Goal: Task Accomplishment & Management: Complete application form

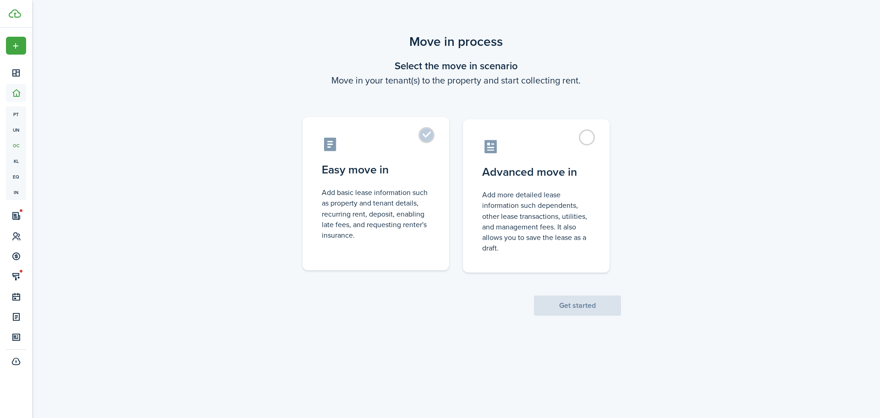
click at [426, 140] on label "Easy move in Add basic lease information such as property and tenant details, r…" at bounding box center [376, 193] width 147 height 153
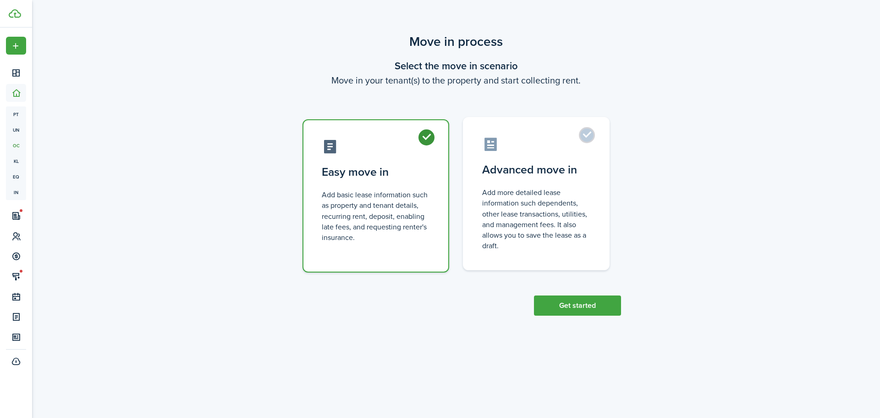
click at [586, 136] on label "Advanced move in Add more detailed lease information such dependents, other lea…" at bounding box center [536, 193] width 147 height 153
radio input "false"
radio input "true"
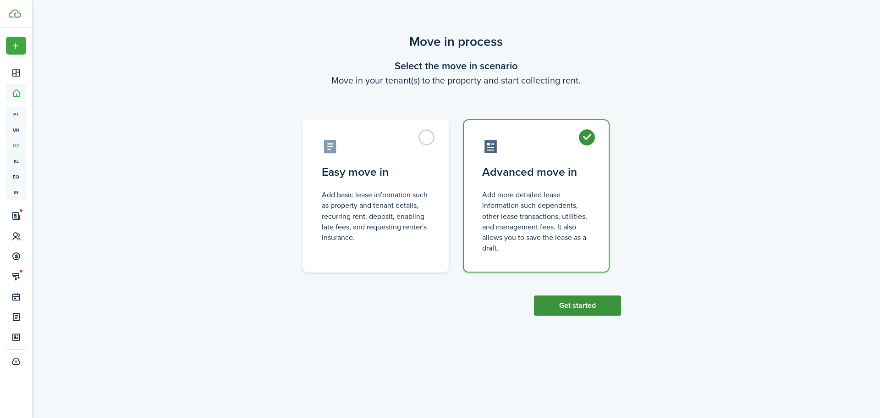
click at [579, 304] on button "Get started" at bounding box center [577, 305] width 87 height 20
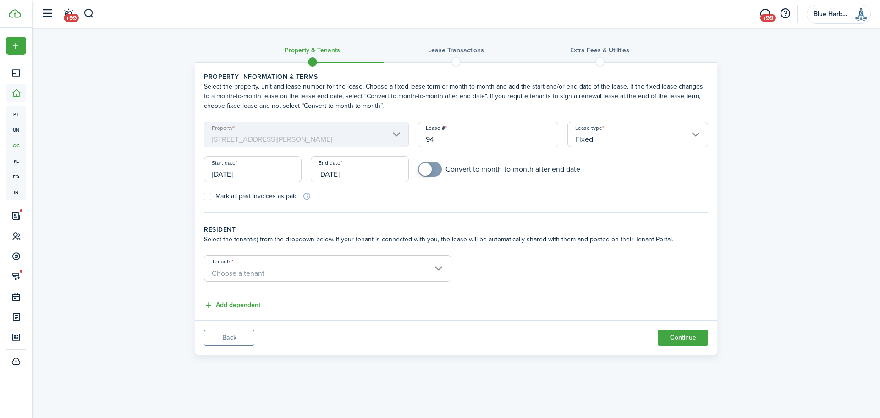
click at [319, 271] on span "Choose a tenant" at bounding box center [327, 273] width 247 height 16
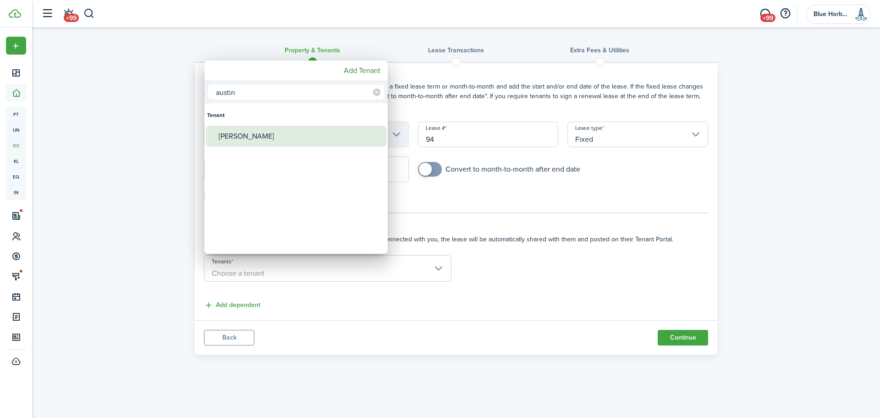
type input "austin"
click at [243, 138] on div "[PERSON_NAME]" at bounding box center [300, 136] width 162 height 21
type input "[PERSON_NAME]"
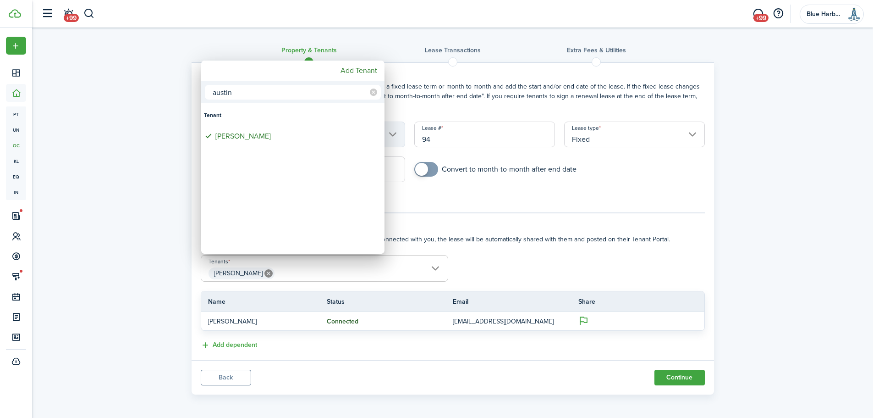
drag, startPoint x: 238, startPoint y: 91, endPoint x: 198, endPoint y: 88, distance: 40.0
click at [198, 88] on div "austin Tenant [PERSON_NAME] Add Tenant" at bounding box center [436, 209] width 873 height 418
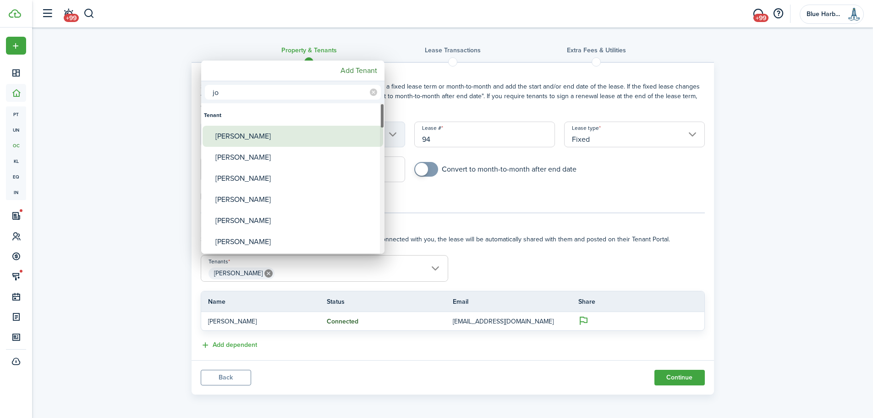
type input "jo"
click at [236, 136] on div "[PERSON_NAME]" at bounding box center [296, 136] width 162 height 21
type input "[PERSON_NAME], [PERSON_NAME]"
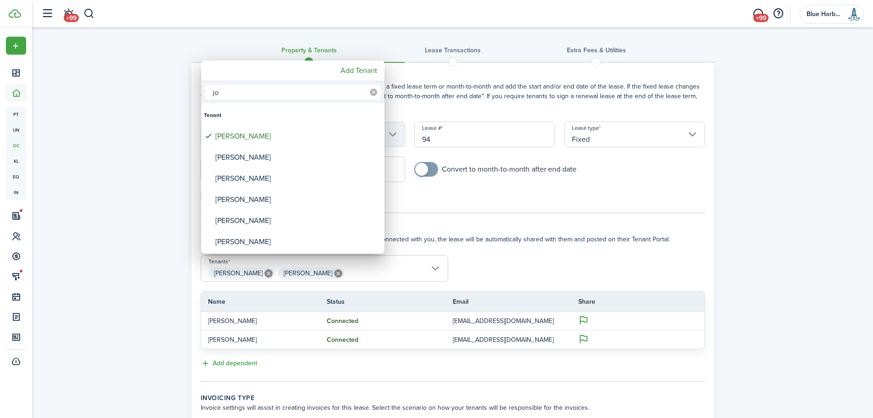
click at [372, 90] on icon at bounding box center [373, 91] width 7 height 7
click at [436, 225] on div at bounding box center [437, 209] width 1020 height 564
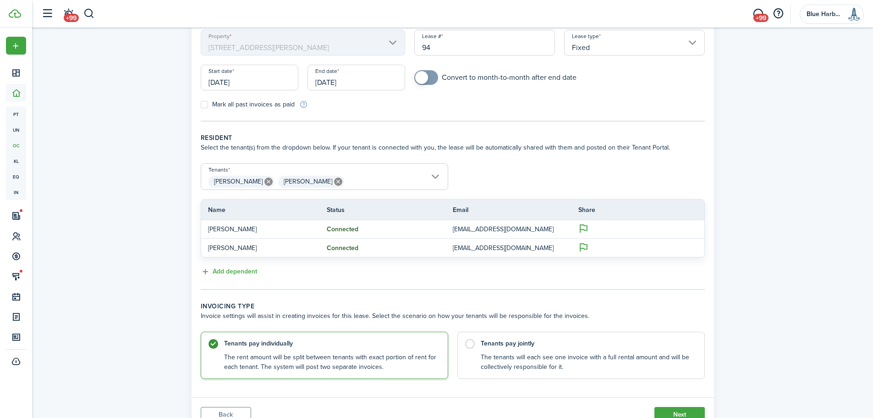
scroll to position [131, 0]
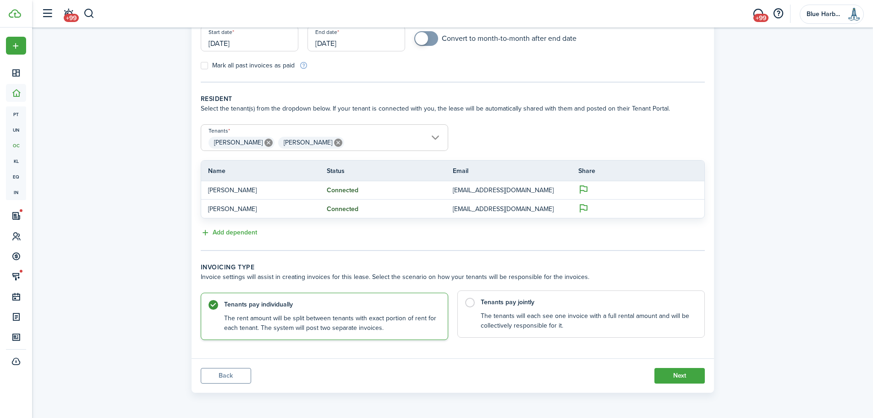
click at [476, 301] on label "Tenants pay jointly The tenants will each see one invoice with a full rental am…" at bounding box center [581, 313] width 248 height 47
radio input "false"
radio input "true"
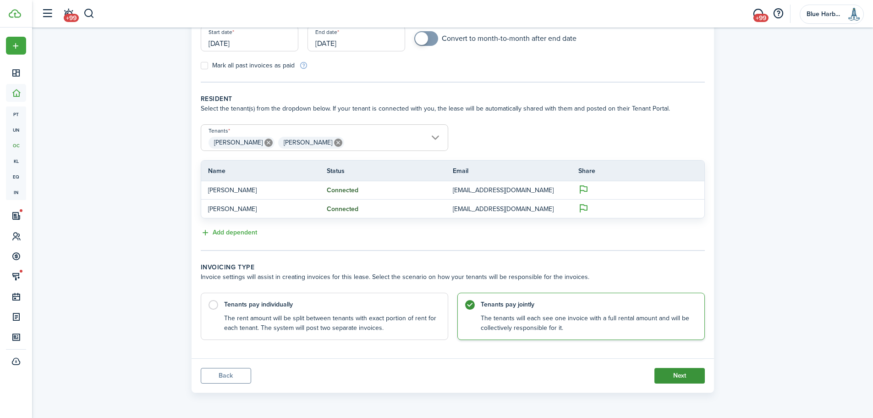
click at [681, 376] on button "Next" at bounding box center [680, 376] width 50 height 16
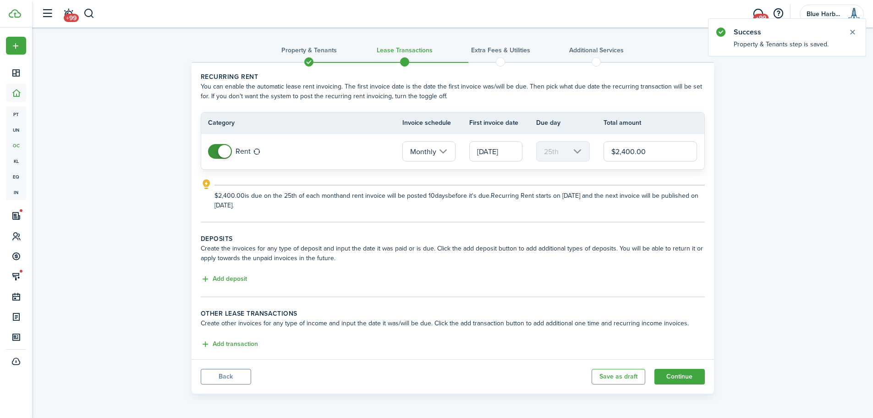
click at [504, 151] on input "[DATE]" at bounding box center [495, 151] width 53 height 20
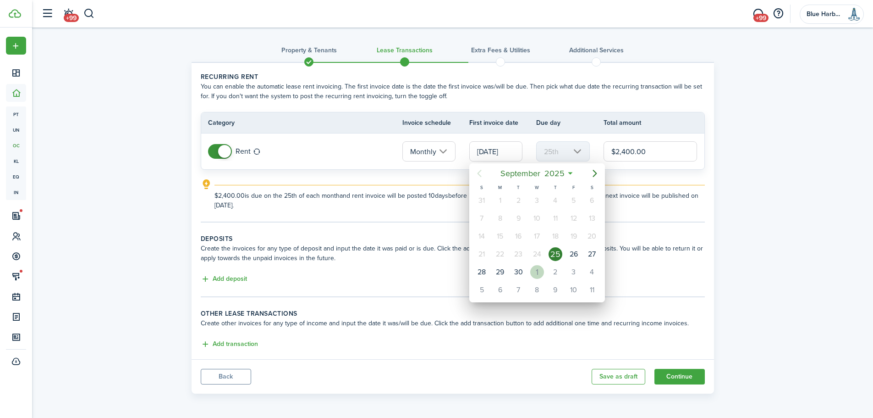
click at [539, 273] on div "1" at bounding box center [537, 272] width 14 height 14
type input "[DATE]"
type input "1st"
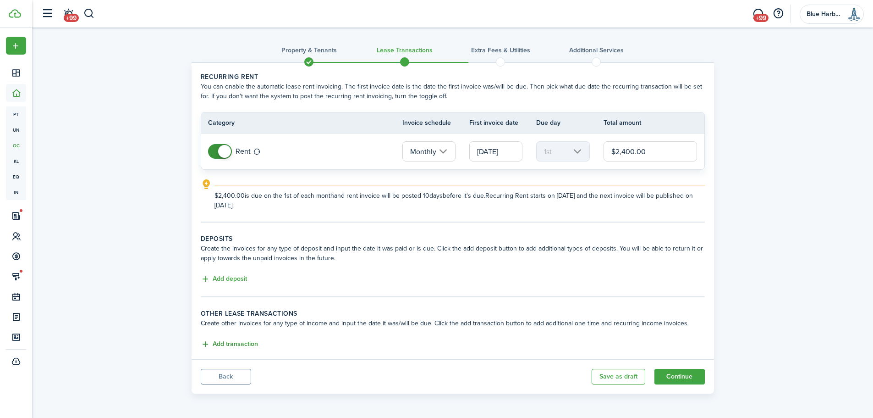
click at [245, 344] on button "Add transaction" at bounding box center [229, 344] width 57 height 11
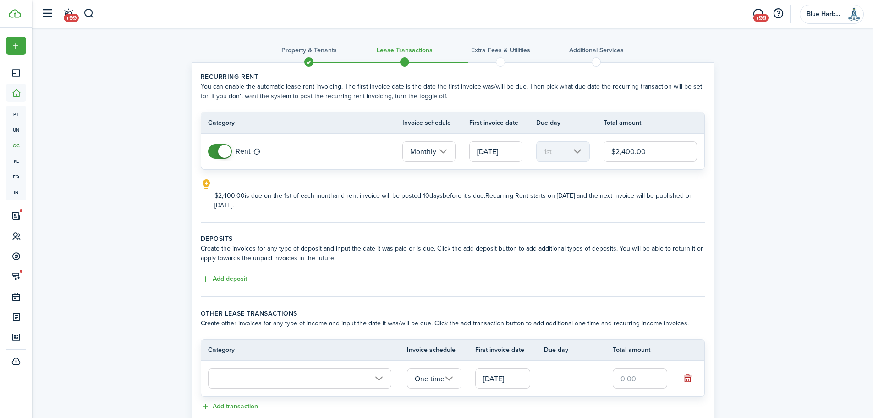
scroll to position [63, 0]
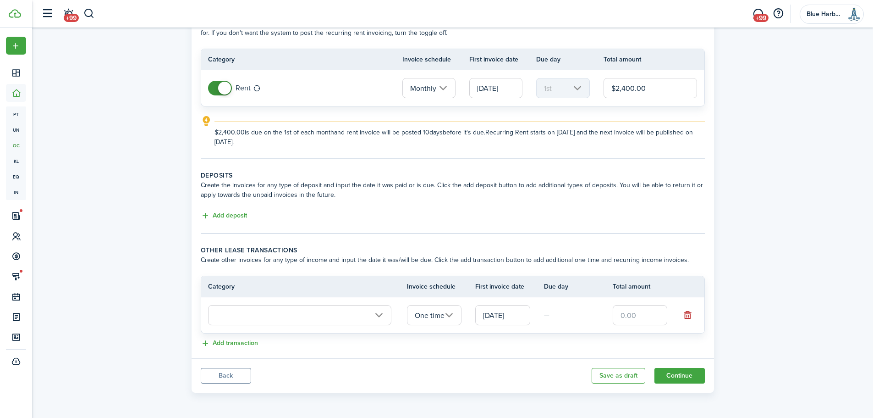
click at [363, 319] on input "text" at bounding box center [299, 315] width 183 height 20
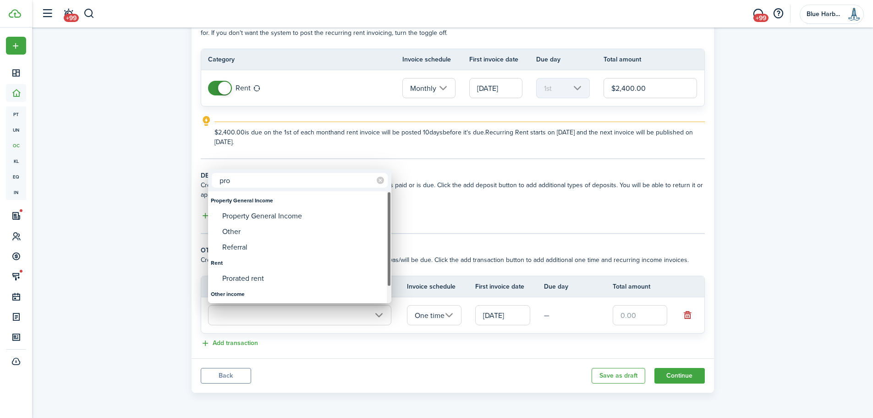
type input "pro"
click at [257, 278] on div "Prorated rent" at bounding box center [303, 278] width 162 height 16
type input "Rent / Prorated rent"
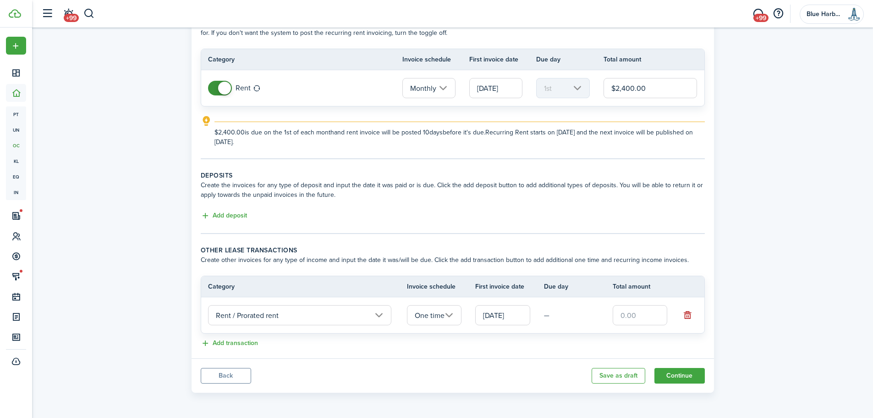
click at [514, 317] on input "[DATE]" at bounding box center [502, 315] width 55 height 20
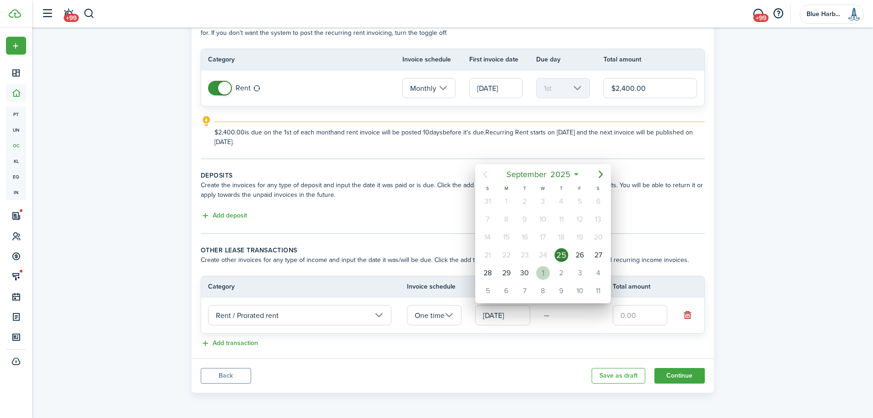
click at [545, 274] on div "1" at bounding box center [543, 273] width 14 height 14
type input "[DATE]"
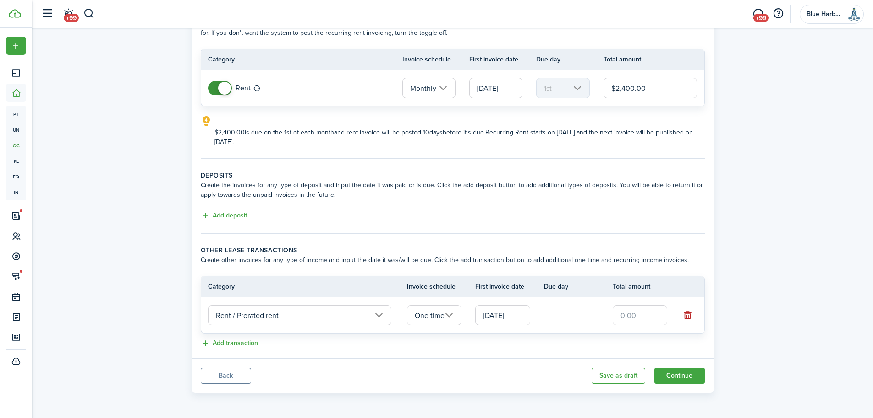
click at [633, 312] on input "text" at bounding box center [640, 315] width 55 height 20
paste input "$."
drag, startPoint x: 628, startPoint y: 315, endPoint x: 615, endPoint y: 315, distance: 12.4
click at [615, 315] on input "$0.00" at bounding box center [640, 315] width 55 height 20
type input "$1,280.00"
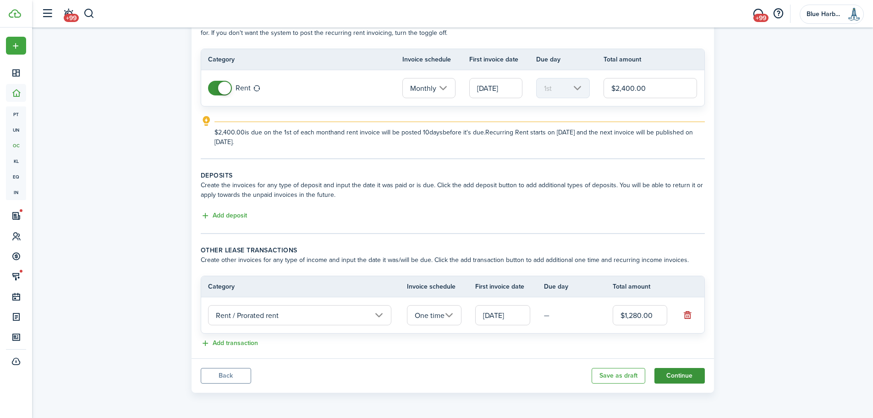
click at [688, 376] on button "Continue" at bounding box center [680, 376] width 50 height 16
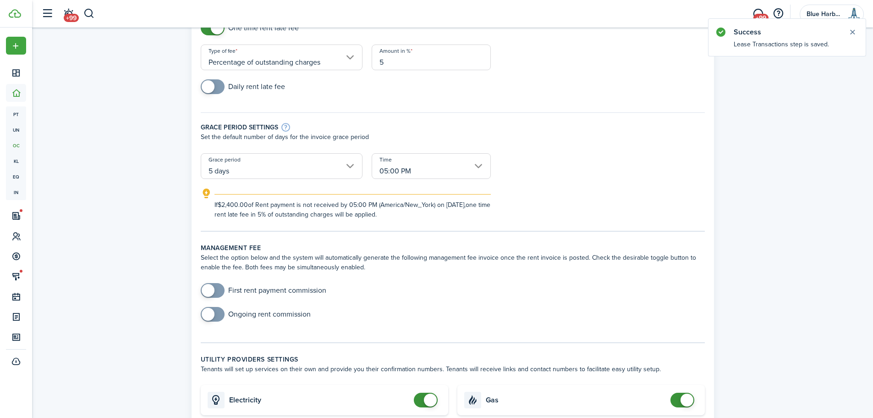
scroll to position [138, 0]
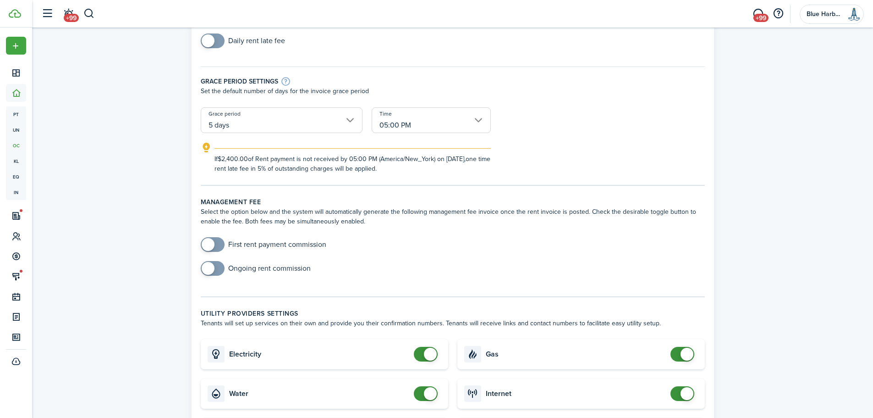
click at [236, 268] on input "checkbox" at bounding box center [256, 268] width 110 height 15
checkbox input "true"
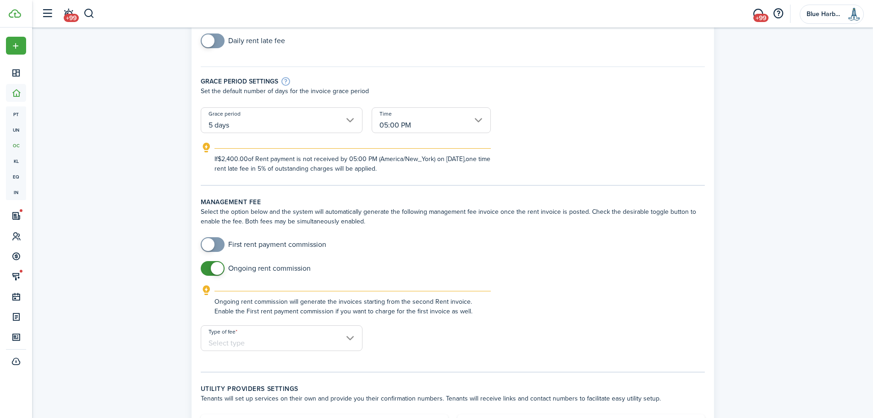
click at [345, 340] on input "Type of fee" at bounding box center [282, 338] width 162 height 26
click at [259, 376] on div "flat amount, USD" at bounding box center [248, 377] width 67 height 16
type input "flat amount, USD"
click at [392, 345] on input "Amount" at bounding box center [431, 338] width 119 height 26
click at [398, 346] on input "Amount" at bounding box center [431, 338] width 119 height 26
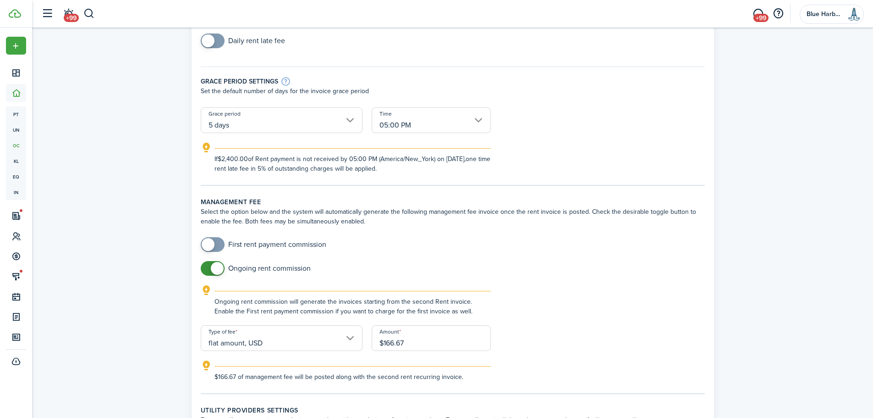
type input "$166.67"
click at [587, 308] on div "Ongoing rent commission will generate the invoices starting from the second Ren…" at bounding box center [453, 305] width 523 height 40
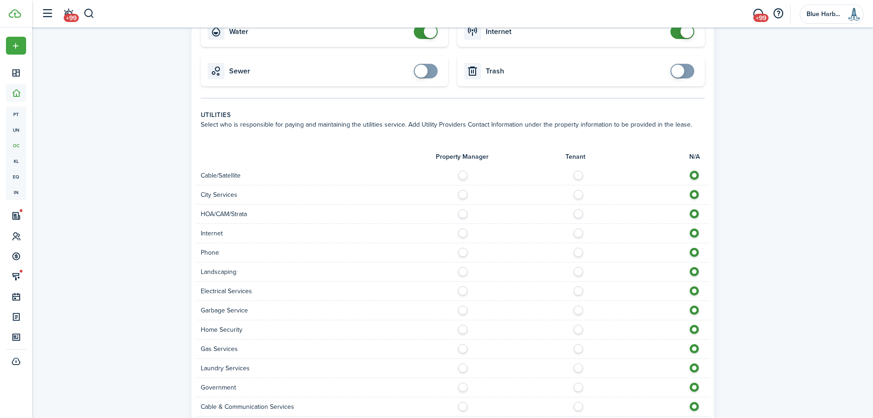
scroll to position [642, 0]
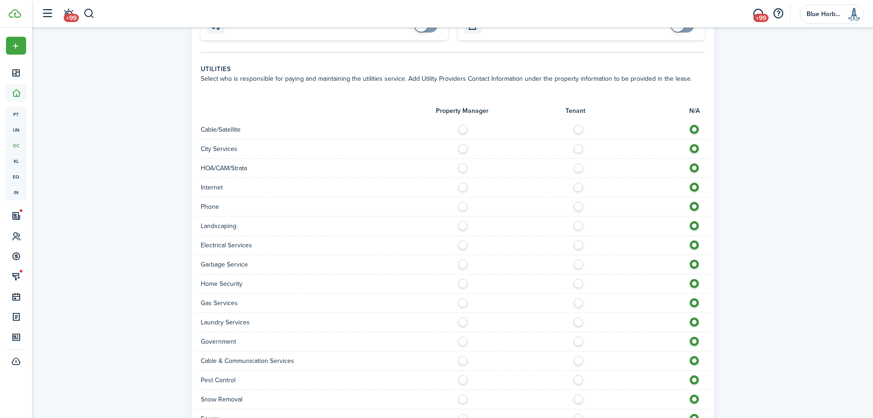
click at [579, 129] on label at bounding box center [581, 127] width 16 height 5
radio input "true"
click at [464, 147] on label at bounding box center [465, 146] width 16 height 5
radio input "true"
click at [577, 184] on label at bounding box center [581, 184] width 16 height 5
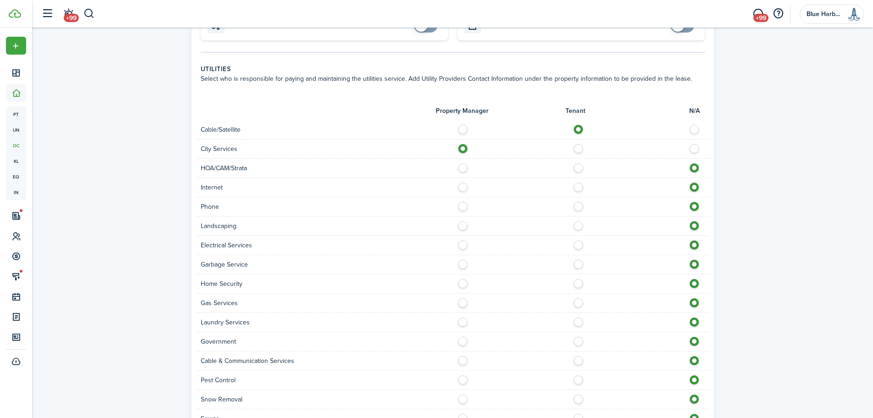
radio input "true"
click at [577, 205] on label at bounding box center [581, 204] width 16 height 5
radio input "true"
click at [578, 225] on label at bounding box center [581, 223] width 16 height 5
radio input "true"
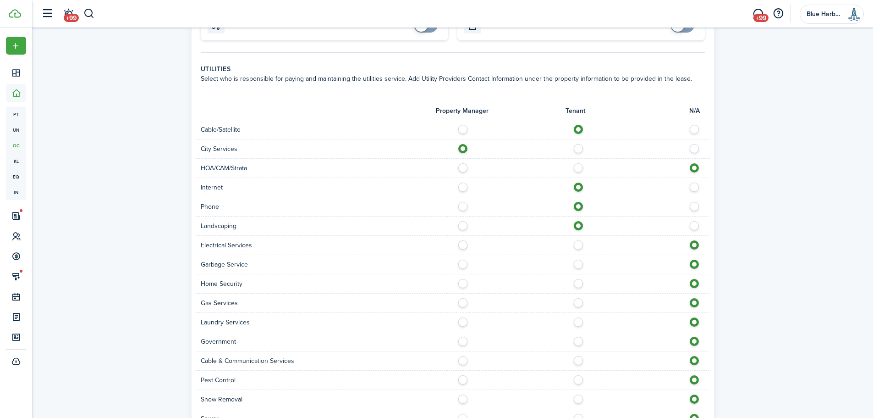
click at [578, 243] on label at bounding box center [581, 242] width 16 height 5
radio input "true"
click at [578, 264] on label at bounding box center [581, 261] width 16 height 5
radio input "true"
click at [578, 283] on label at bounding box center [581, 281] width 16 height 5
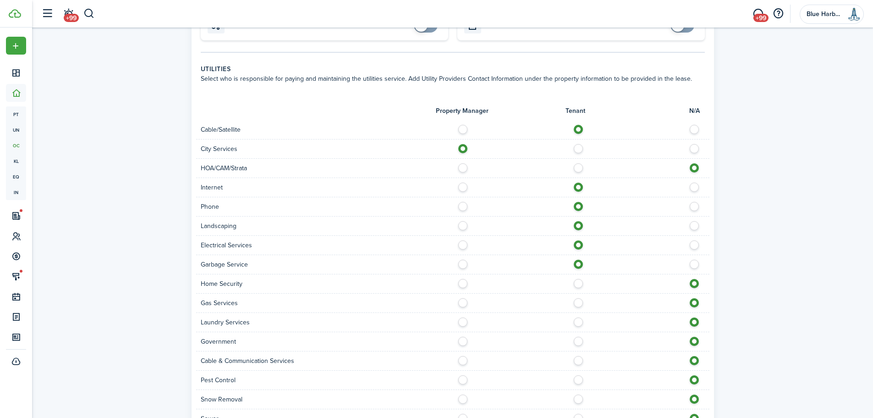
radio input "true"
click at [578, 303] on label at bounding box center [581, 300] width 16 height 5
radio input "true"
click at [578, 322] on label at bounding box center [581, 319] width 16 height 5
radio input "true"
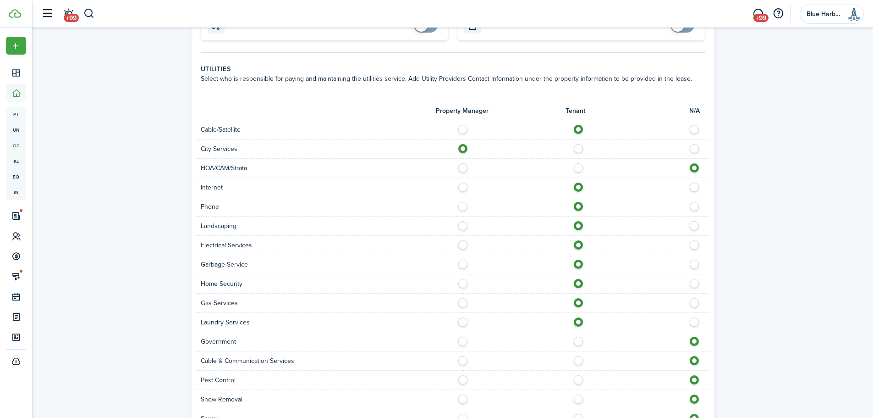
click at [578, 341] on label at bounding box center [581, 338] width 16 height 5
radio input "true"
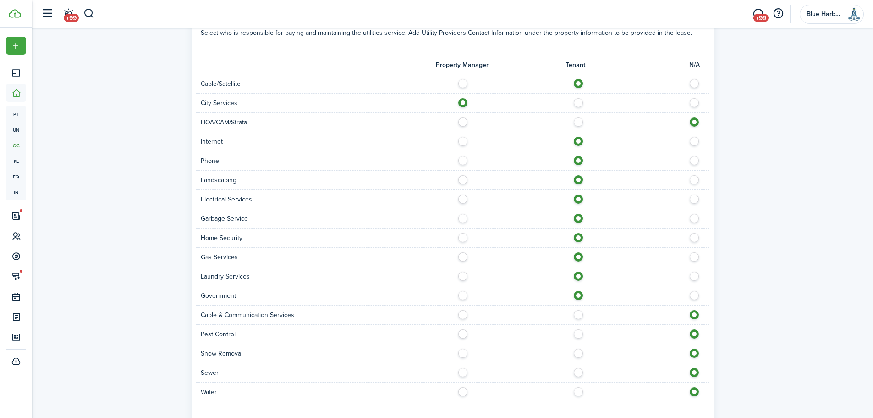
scroll to position [740, 0]
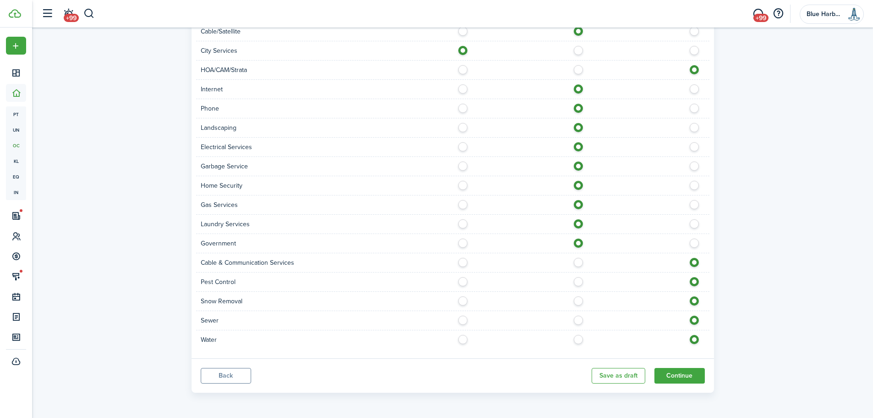
click at [578, 268] on div "Cable & Communication Services" at bounding box center [452, 262] width 513 height 19
click at [578, 262] on label at bounding box center [581, 260] width 16 height 5
radio input "true"
click at [578, 281] on label at bounding box center [581, 279] width 16 height 5
radio input "true"
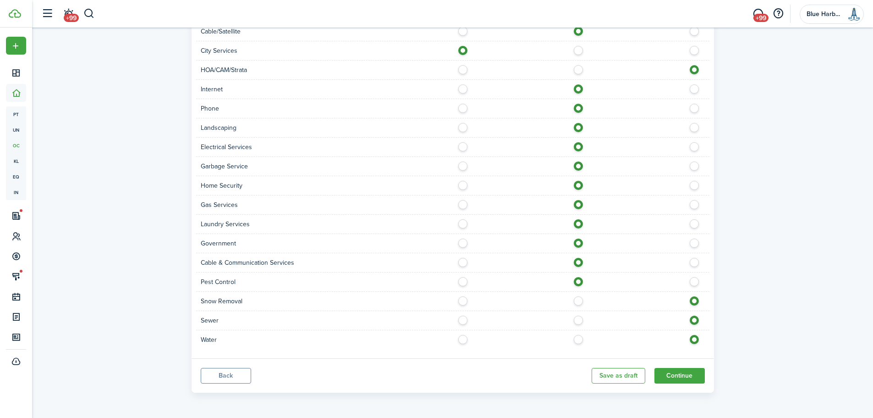
click at [578, 301] on label at bounding box center [581, 298] width 16 height 5
radio input "true"
click at [577, 320] on label at bounding box center [581, 317] width 16 height 5
radio input "true"
click at [577, 336] on label at bounding box center [581, 337] width 16 height 5
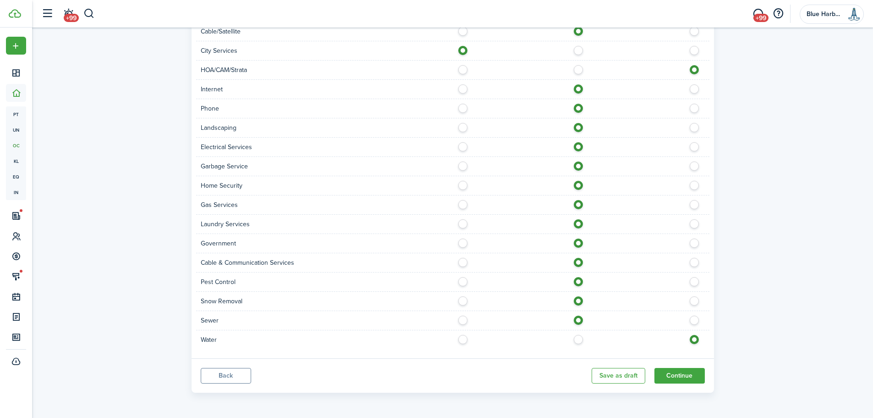
radio input "true"
click at [683, 376] on button "Continue" at bounding box center [680, 376] width 50 height 16
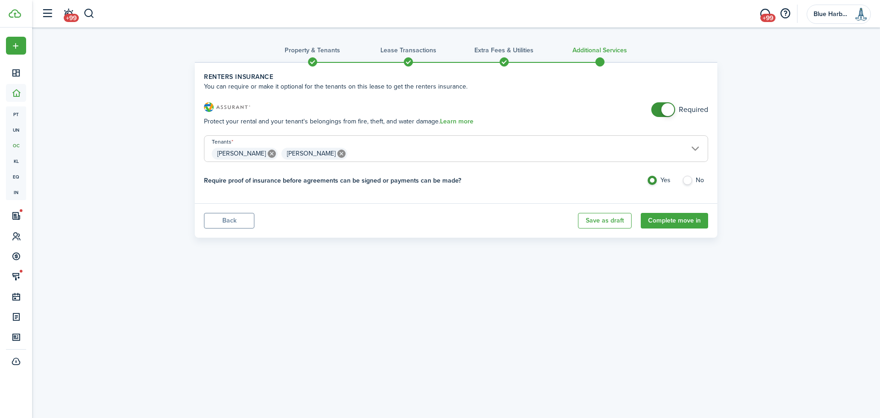
click at [687, 182] on label "No" at bounding box center [695, 183] width 26 height 14
radio input "false"
radio input "true"
click at [677, 224] on button "Complete move in" at bounding box center [674, 221] width 67 height 16
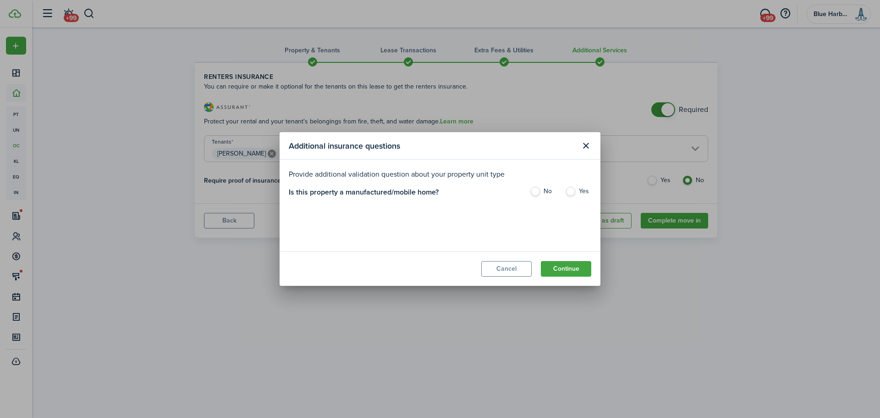
click at [540, 189] on label "No" at bounding box center [543, 194] width 26 height 14
radio input "true"
click at [560, 267] on button "Continue" at bounding box center [566, 269] width 50 height 16
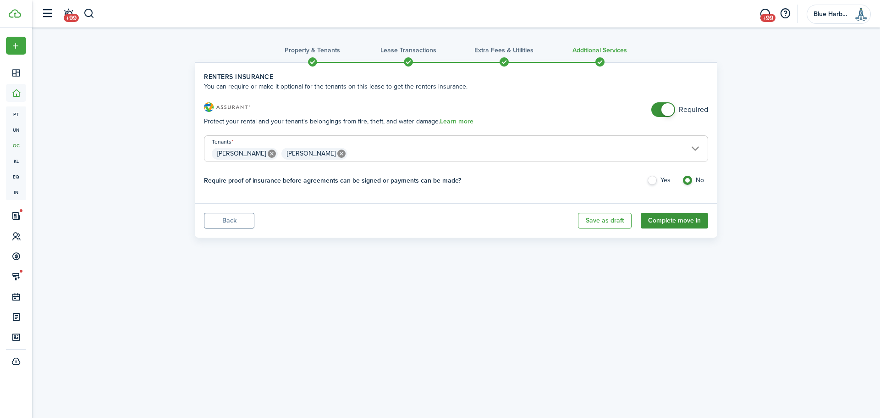
click at [677, 220] on button "Complete move in" at bounding box center [674, 221] width 67 height 16
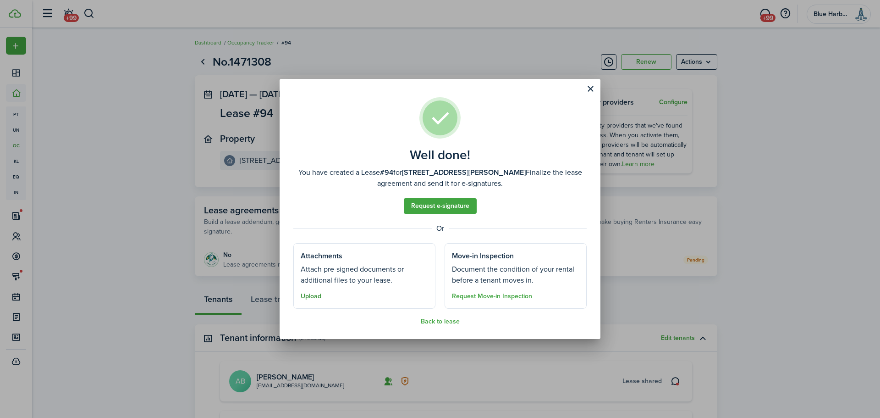
click at [310, 295] on button "Upload" at bounding box center [311, 295] width 21 height 7
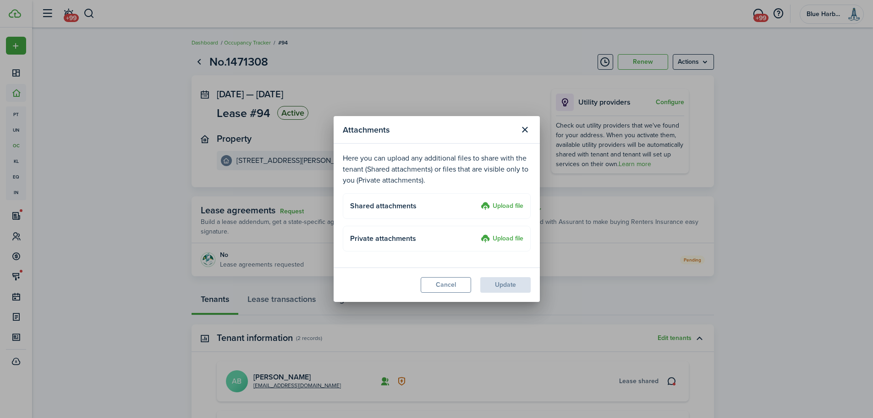
click at [504, 205] on label "Upload file" at bounding box center [502, 206] width 43 height 11
click at [478, 201] on input "Upload file" at bounding box center [478, 201] width 0 height 0
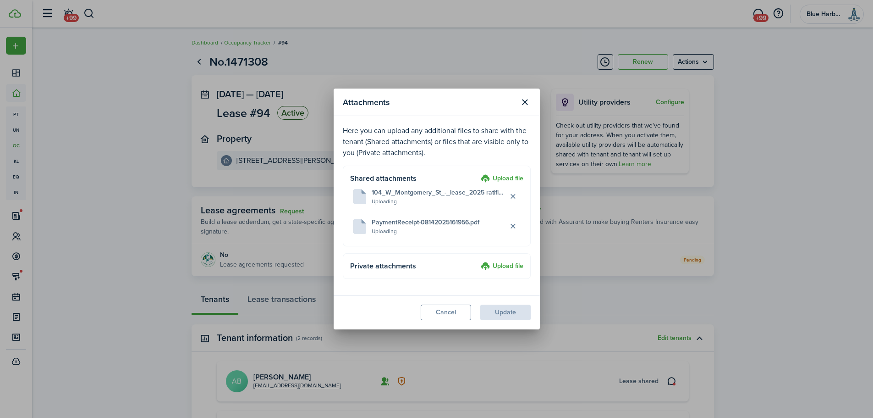
click at [501, 176] on label "Upload file" at bounding box center [502, 178] width 43 height 11
click at [478, 173] on input "Upload file" at bounding box center [478, 173] width 0 height 0
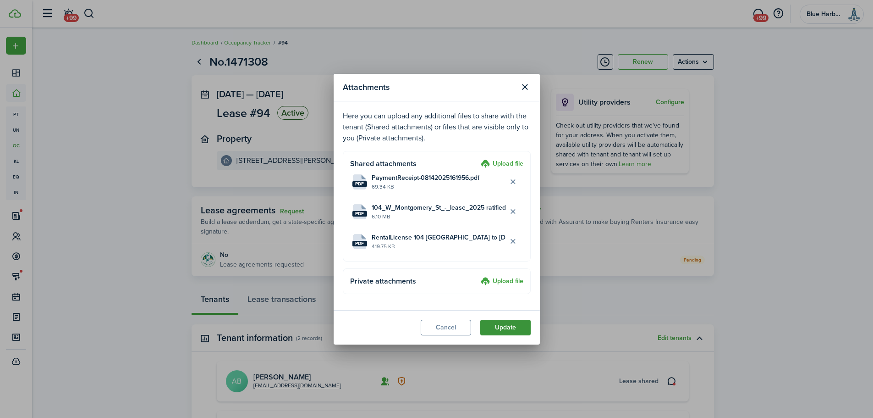
click at [506, 327] on button "Update" at bounding box center [505, 327] width 50 height 16
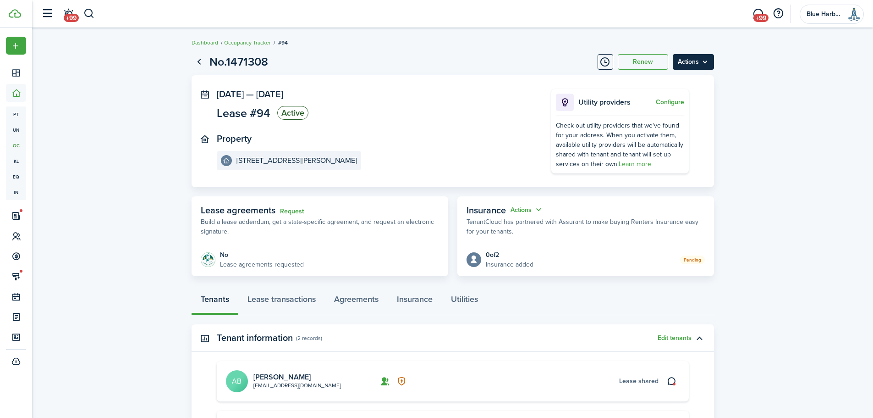
click at [707, 61] on menu-btn "Actions" at bounding box center [693, 62] width 41 height 16
click at [742, 83] on lease-view "No.1471308 Renew Actions [DATE] — [DATE] Lease #94 Active Property [STREET_ADDR…" at bounding box center [452, 293] width 841 height 488
click at [699, 66] on menu-btn "Actions" at bounding box center [693, 62] width 41 height 16
click at [647, 81] on button "Edit" at bounding box center [674, 82] width 80 height 16
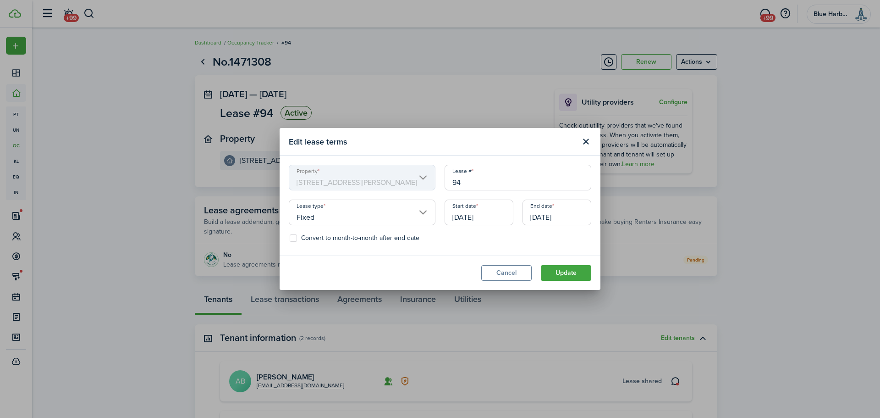
click at [462, 210] on input "[DATE]" at bounding box center [479, 212] width 69 height 26
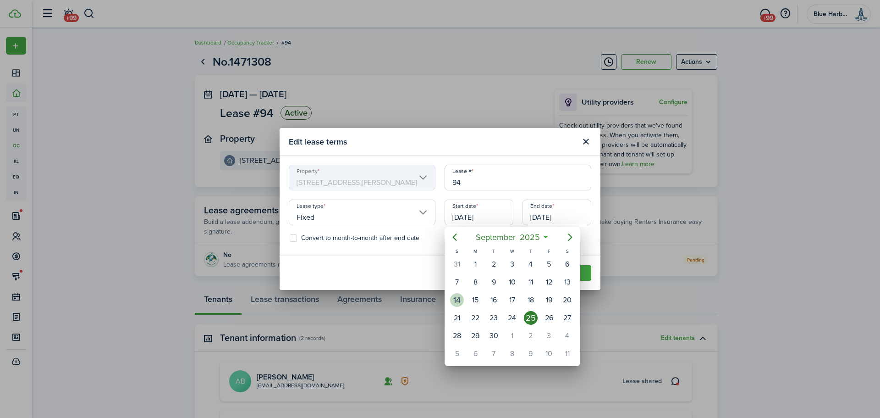
click at [460, 298] on div "14" at bounding box center [457, 300] width 14 height 14
type input "[DATE]"
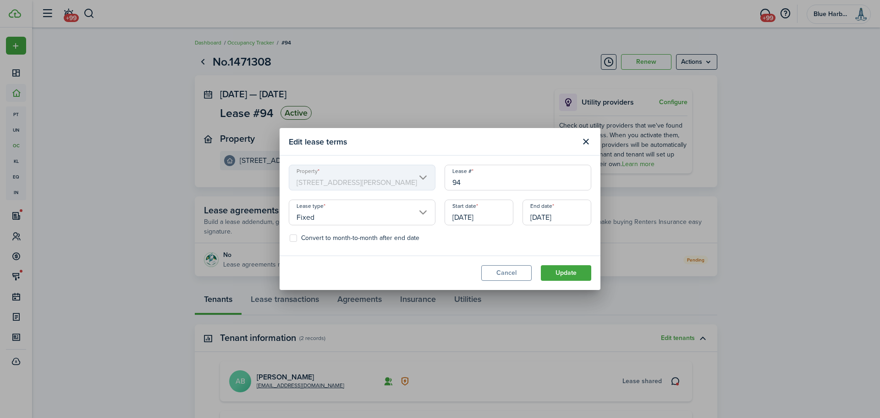
click at [560, 217] on input "[DATE]" at bounding box center [557, 212] width 69 height 26
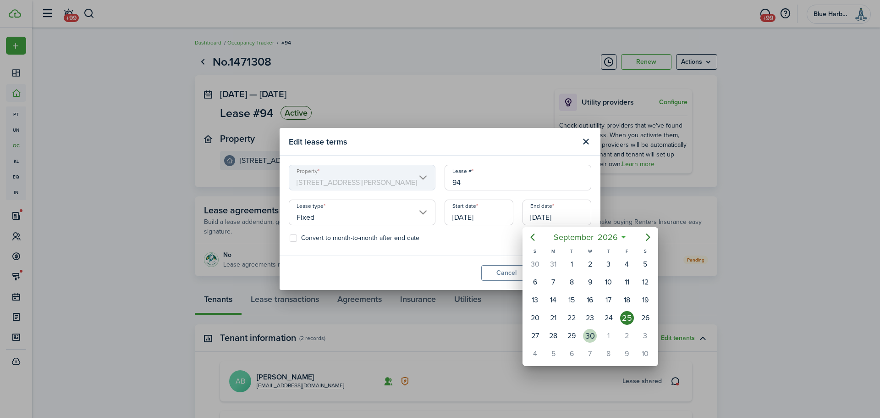
click at [589, 331] on div "30" at bounding box center [590, 336] width 14 height 14
type input "[DATE]"
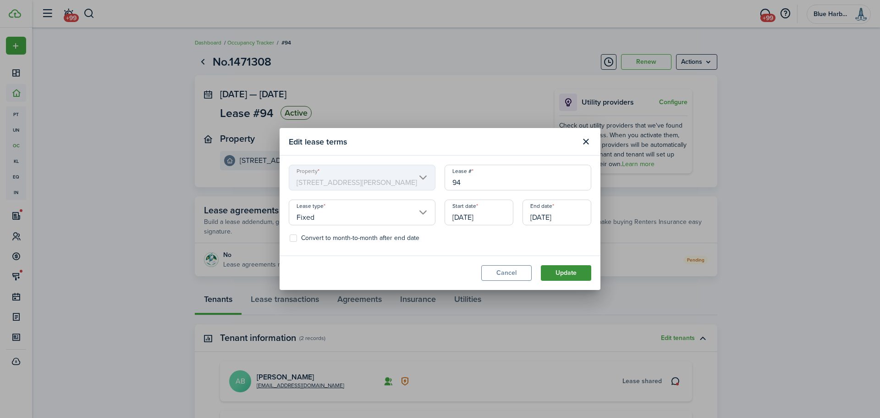
click at [567, 273] on button "Update" at bounding box center [566, 273] width 50 height 16
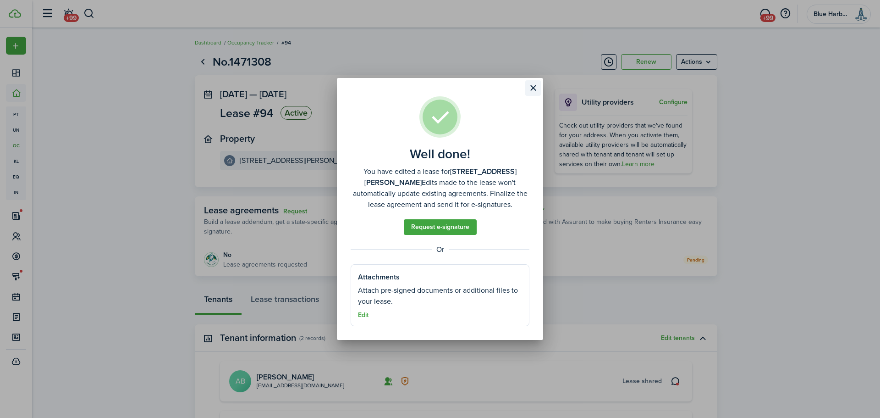
click at [534, 89] on button "Close modal" at bounding box center [533, 88] width 16 height 16
